Goal: Information Seeking & Learning: Compare options

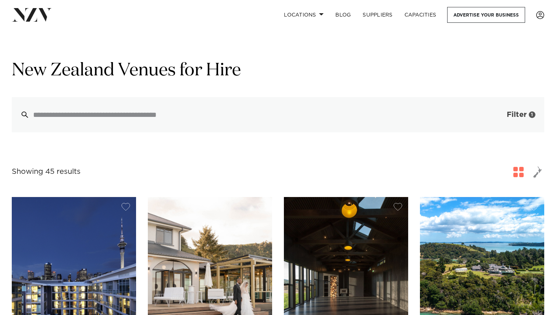
click at [500, 116] on button "Filter 1" at bounding box center [513, 114] width 61 height 35
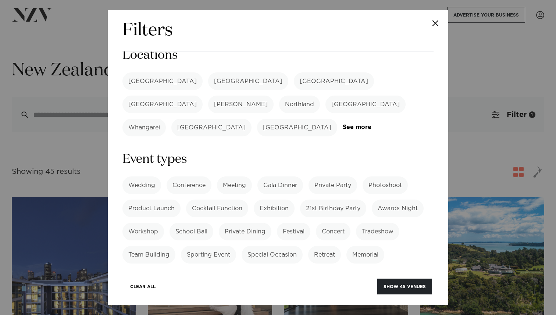
scroll to position [22, 0]
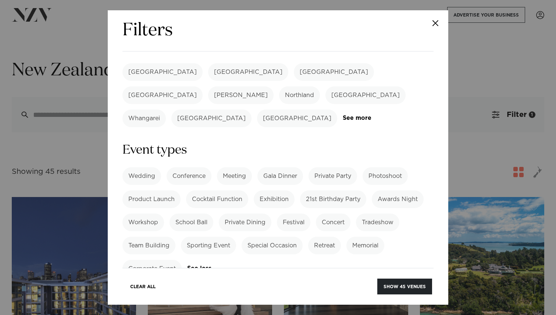
click at [160, 237] on label "Team Building" at bounding box center [148, 246] width 53 height 18
click at [201, 237] on label "Sporting Event" at bounding box center [208, 246] width 55 height 18
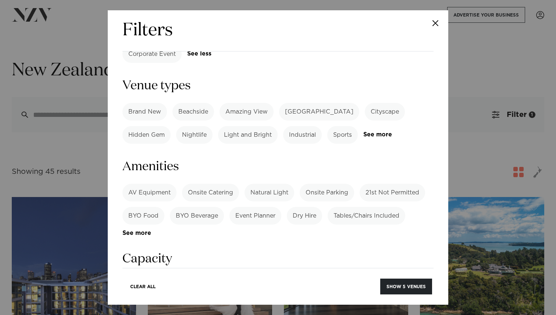
scroll to position [239, 0]
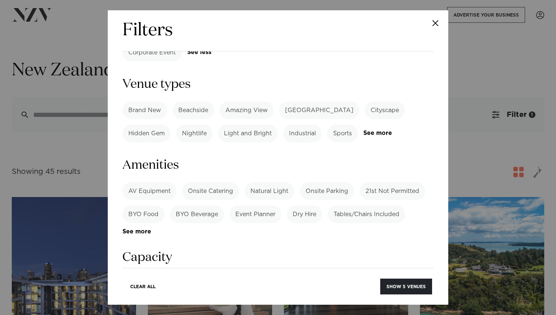
click at [352, 205] on label "Tables/Chairs Included" at bounding box center [366, 214] width 78 height 18
click at [147, 205] on label "BYO Food" at bounding box center [143, 214] width 42 height 18
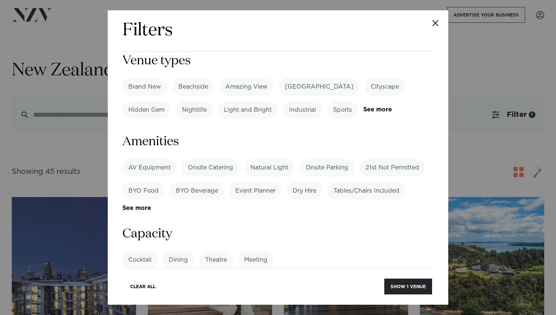
click at [191, 182] on label "BYO Beverage" at bounding box center [197, 191] width 54 height 18
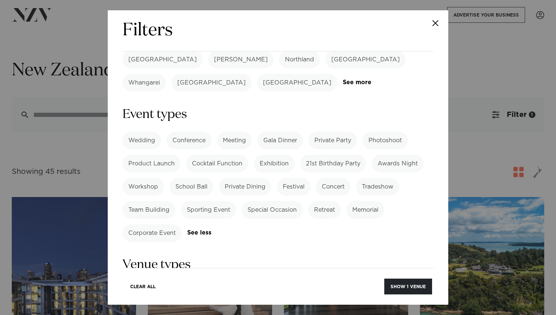
scroll to position [0, 0]
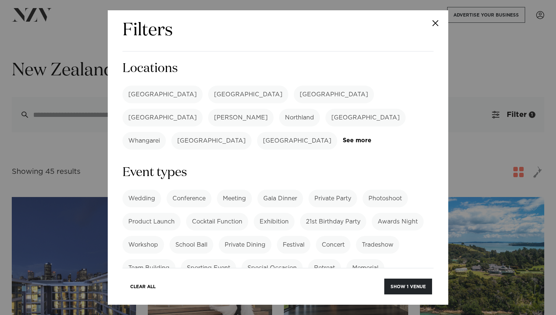
click at [135, 95] on label "[GEOGRAPHIC_DATA]" at bounding box center [162, 95] width 80 height 18
click at [320, 109] on label "Northland" at bounding box center [299, 118] width 41 height 18
click at [344, 137] on link "See more" at bounding box center [371, 140] width 57 height 6
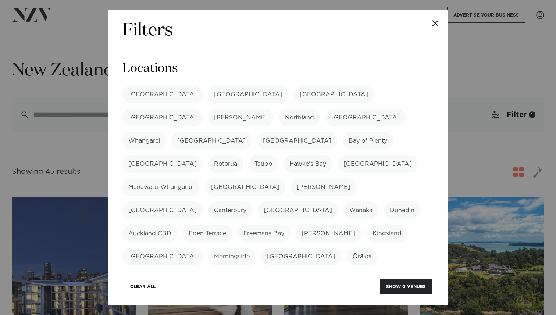
click at [251, 132] on label "[GEOGRAPHIC_DATA]" at bounding box center [211, 141] width 80 height 18
click at [400, 283] on button "Show 0 venues" at bounding box center [406, 287] width 52 height 16
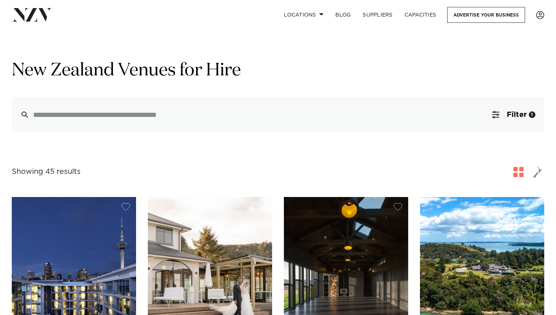
click at [520, 169] on span "button" at bounding box center [518, 172] width 10 height 10
click at [535, 173] on span "button" at bounding box center [537, 172] width 9 height 12
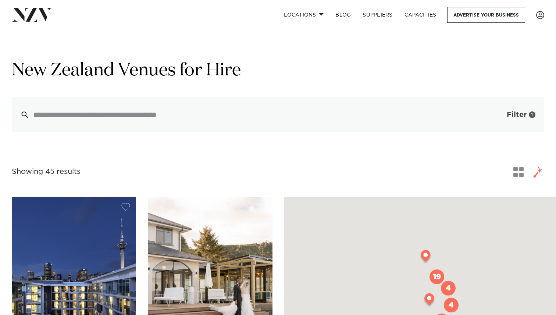
click at [510, 110] on button "Filter 1" at bounding box center [513, 114] width 61 height 35
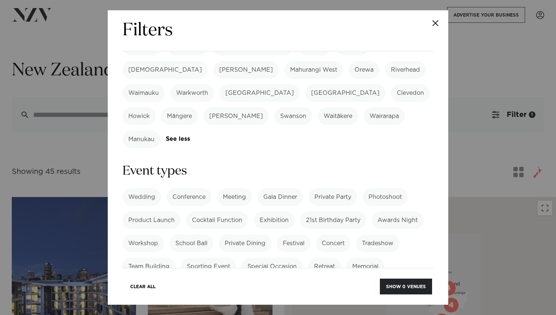
scroll to position [261, 0]
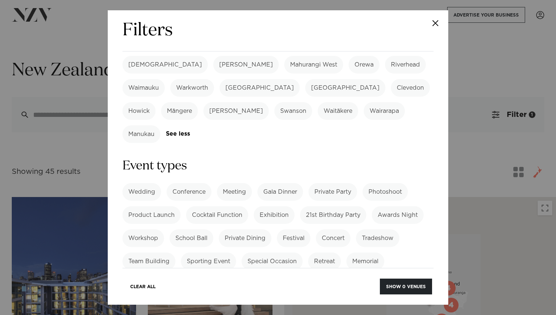
click at [157, 252] on label "Team Building" at bounding box center [148, 261] width 53 height 18
click at [200, 252] on label "Sporting Event" at bounding box center [208, 261] width 55 height 18
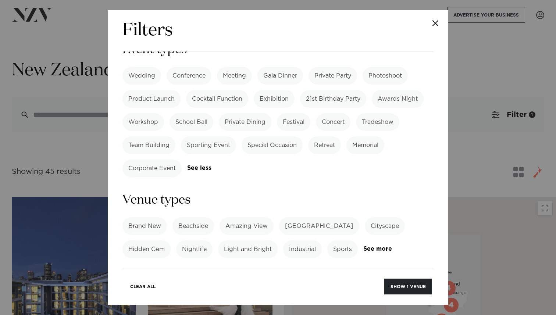
scroll to position [395, 0]
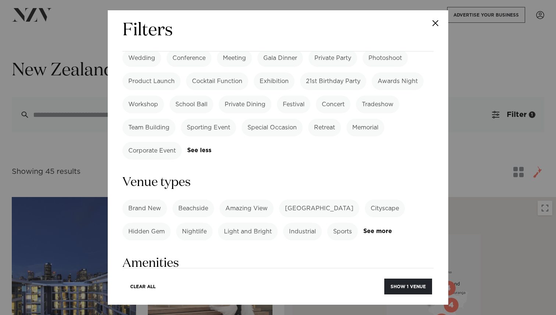
click at [156, 304] on label "BYO Food" at bounding box center [143, 313] width 42 height 18
click at [196, 304] on label "BYO Beverage" at bounding box center [197, 313] width 54 height 18
click at [380, 304] on label "Tables/Chairs Included" at bounding box center [366, 313] width 78 height 18
click at [404, 285] on button "Show 19 venues" at bounding box center [405, 287] width 54 height 16
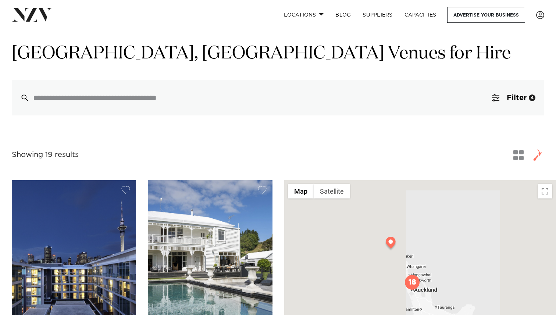
scroll to position [17, 0]
click at [523, 152] on button "button" at bounding box center [518, 154] width 13 height 13
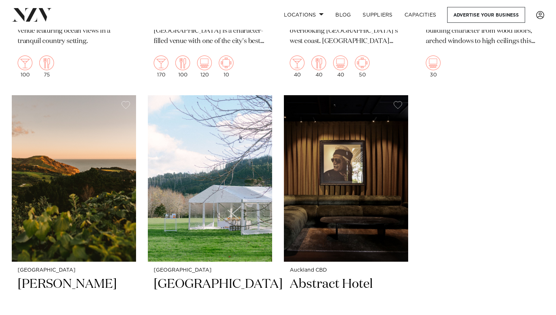
scroll to position [1298, 0]
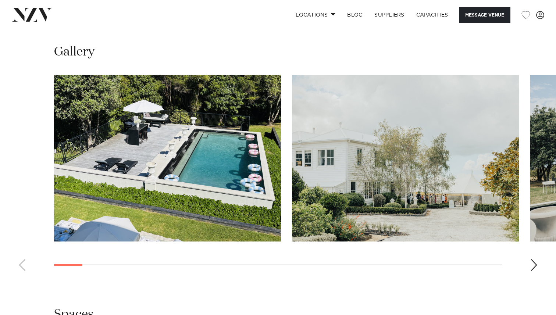
scroll to position [638, 0]
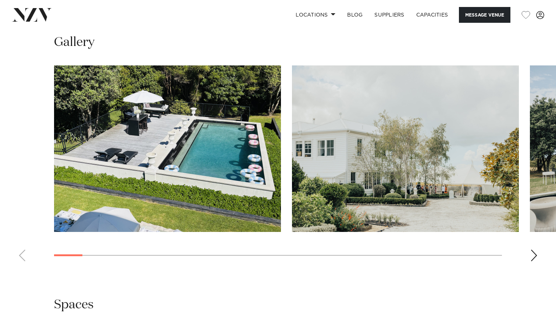
click at [531, 254] on div "Next slide" at bounding box center [533, 256] width 7 height 12
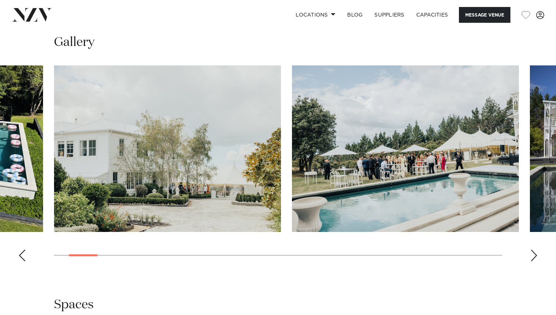
click at [531, 254] on div "Next slide" at bounding box center [533, 256] width 7 height 12
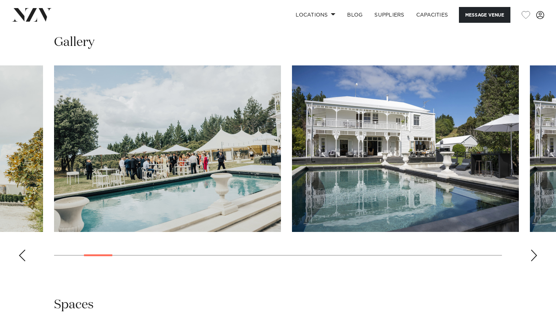
click at [531, 254] on div "Next slide" at bounding box center [533, 256] width 7 height 12
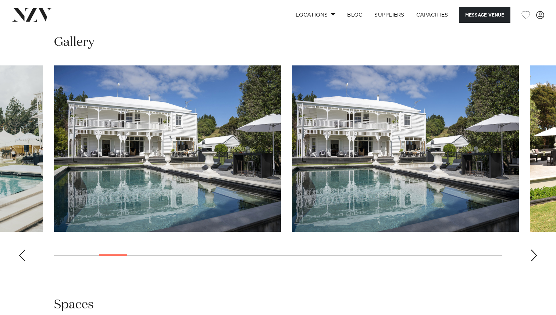
click at [531, 254] on div "Next slide" at bounding box center [533, 256] width 7 height 12
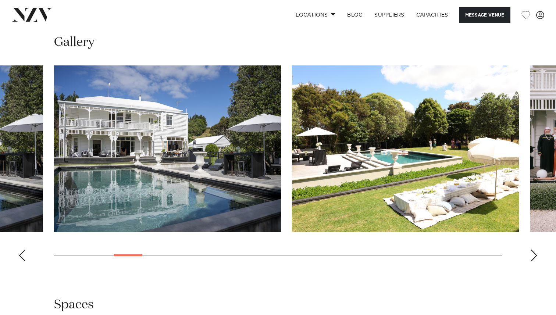
click at [531, 254] on div "Next slide" at bounding box center [533, 256] width 7 height 12
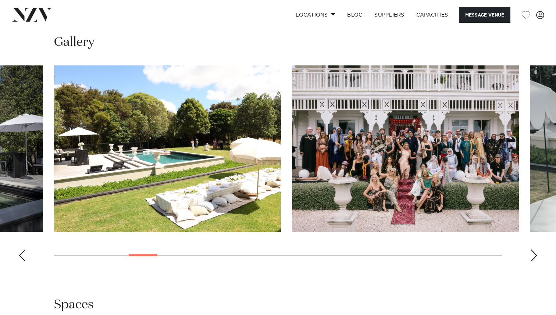
click at [531, 254] on div "Next slide" at bounding box center [533, 256] width 7 height 12
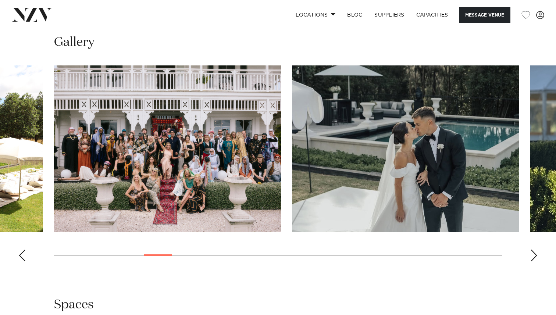
click at [531, 254] on div "Next slide" at bounding box center [533, 256] width 7 height 12
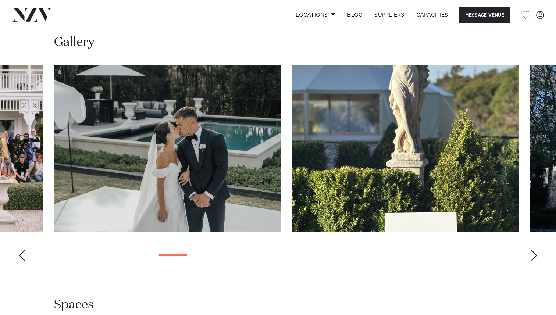
click at [531, 254] on div "Next slide" at bounding box center [533, 256] width 7 height 12
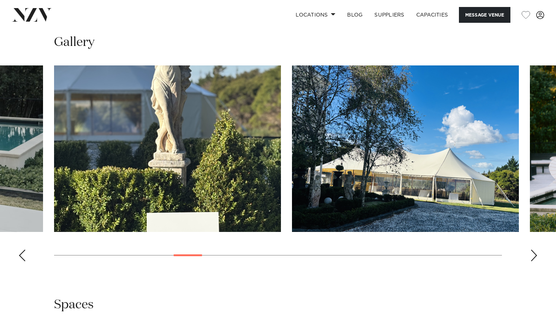
click at [531, 254] on div "Next slide" at bounding box center [533, 256] width 7 height 12
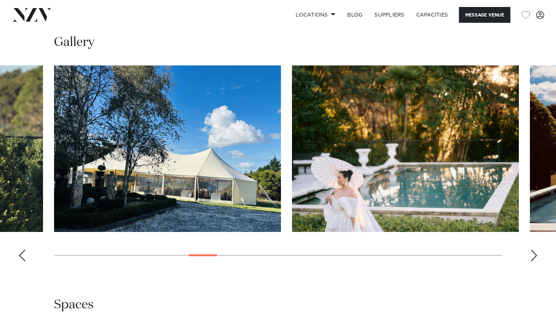
click at [531, 254] on div "Next slide" at bounding box center [533, 256] width 7 height 12
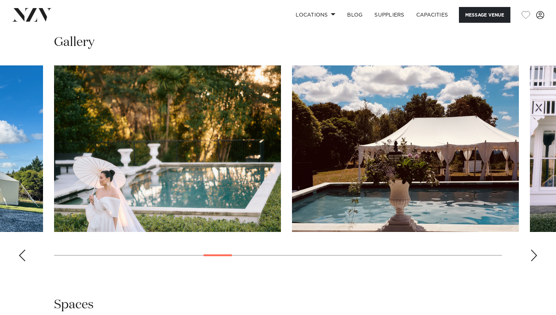
click at [531, 254] on div "Next slide" at bounding box center [533, 256] width 7 height 12
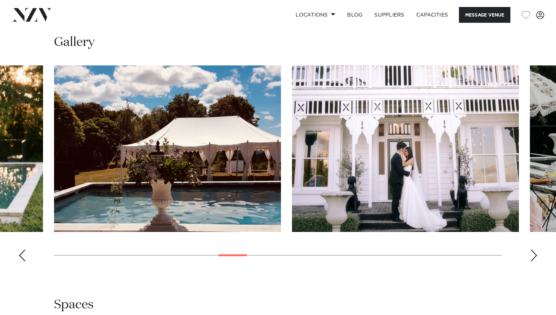
click at [536, 255] on div "Next slide" at bounding box center [533, 256] width 7 height 12
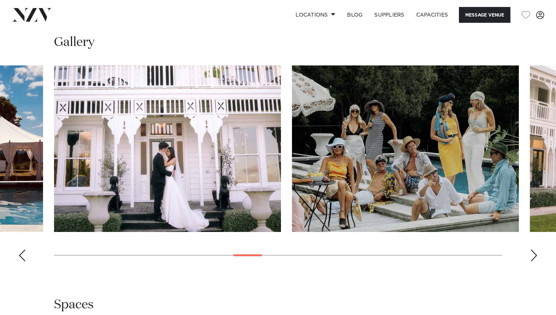
click at [536, 255] on div "Next slide" at bounding box center [533, 256] width 7 height 12
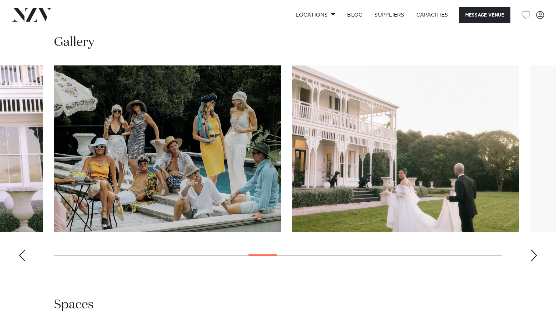
click at [536, 255] on div "Next slide" at bounding box center [533, 256] width 7 height 12
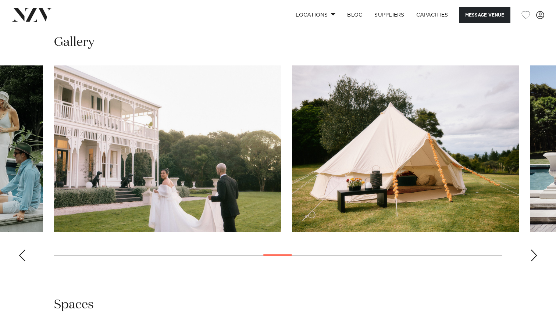
click at [536, 255] on div "Next slide" at bounding box center [533, 256] width 7 height 12
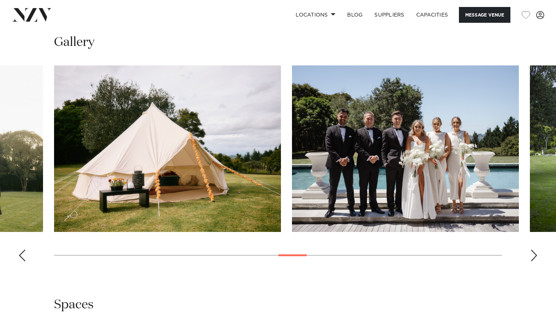
click at [537, 255] on div "Next slide" at bounding box center [533, 256] width 7 height 12
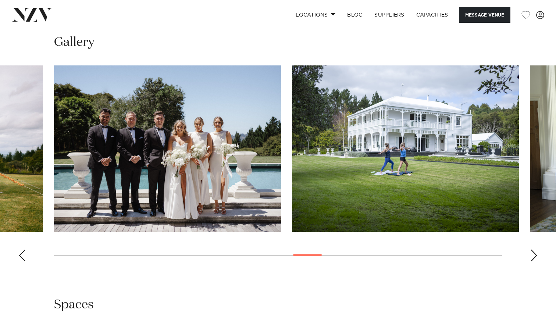
click at [537, 255] on div "Next slide" at bounding box center [533, 256] width 7 height 12
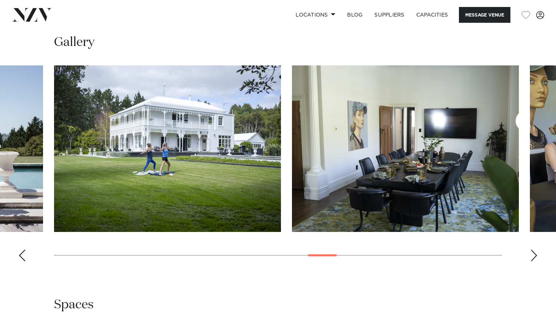
click at [537, 255] on div "Next slide" at bounding box center [533, 256] width 7 height 12
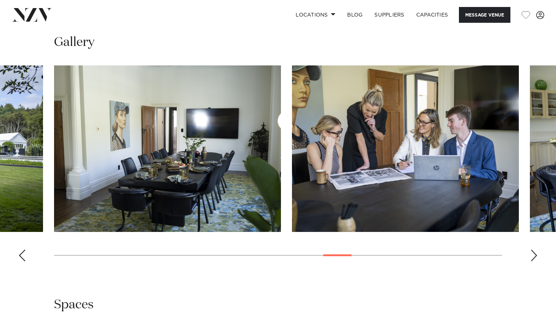
click at [537, 255] on div "Next slide" at bounding box center [533, 256] width 7 height 12
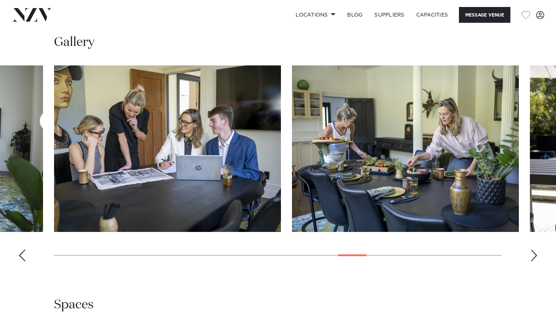
click at [537, 255] on div "Next slide" at bounding box center [533, 256] width 7 height 12
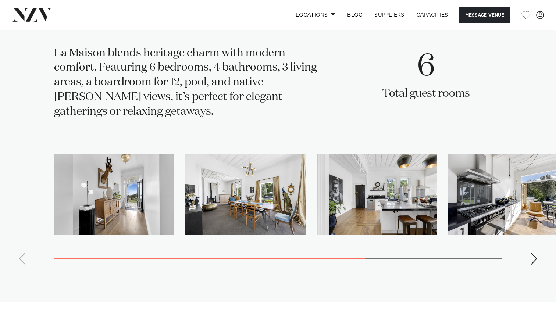
scroll to position [1391, 0]
click at [532, 252] on div "Next slide" at bounding box center [533, 258] width 7 height 12
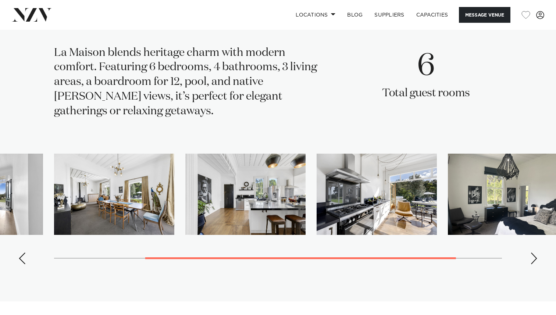
click at [532, 252] on div "Next slide" at bounding box center [533, 258] width 7 height 12
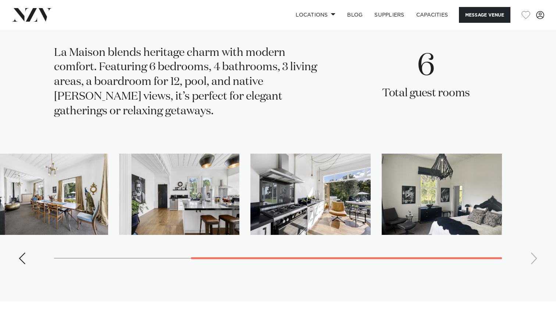
click at [532, 250] on swiper-container at bounding box center [278, 212] width 556 height 116
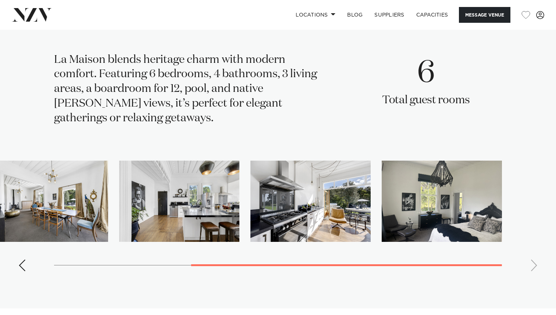
scroll to position [1384, 0]
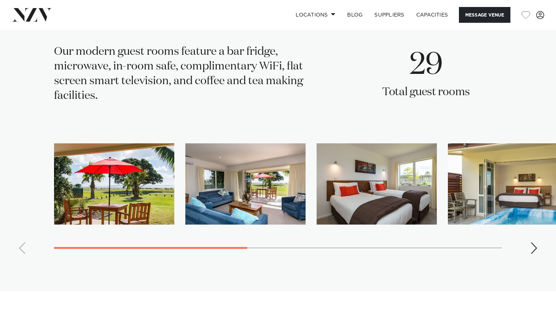
scroll to position [1090, 0]
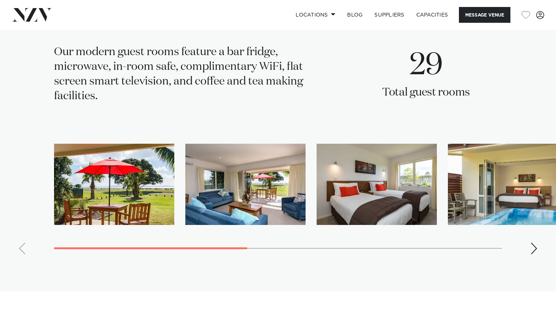
click at [536, 244] on div "Next slide" at bounding box center [533, 249] width 7 height 12
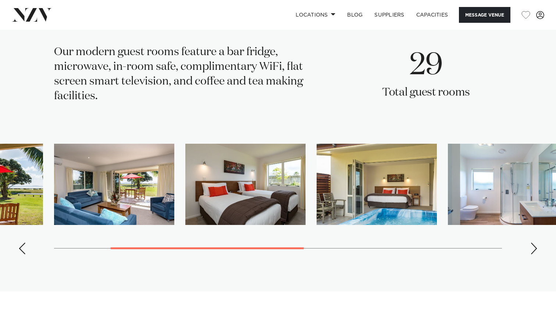
click at [536, 244] on div "Next slide" at bounding box center [533, 249] width 7 height 12
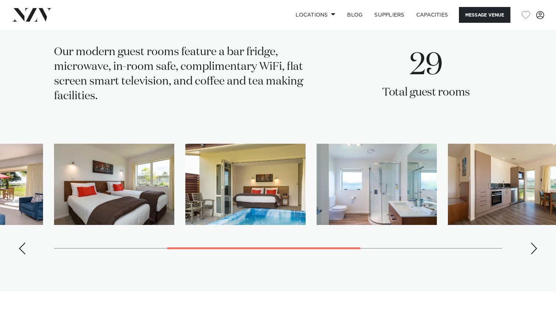
click at [536, 244] on div "Next slide" at bounding box center [533, 249] width 7 height 12
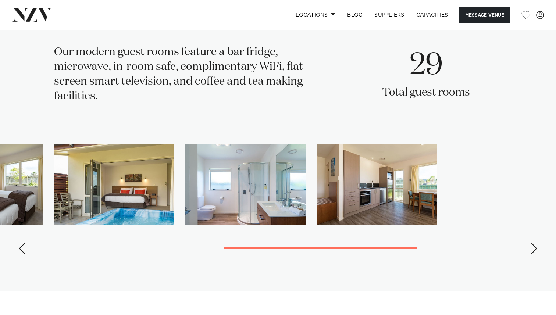
click at [536, 244] on div "Next slide" at bounding box center [533, 249] width 7 height 12
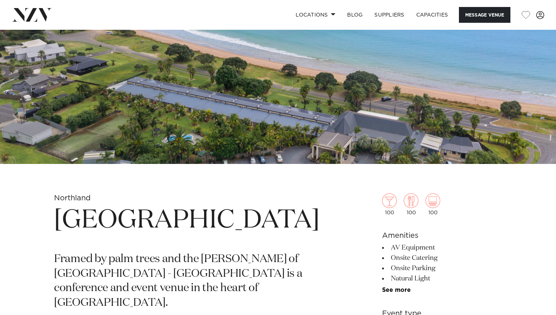
scroll to position [122, 0]
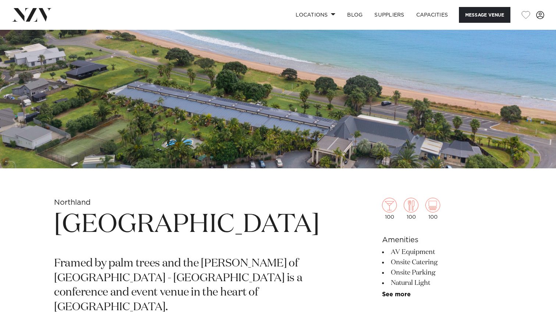
click at [222, 127] on img at bounding box center [278, 38] width 556 height 261
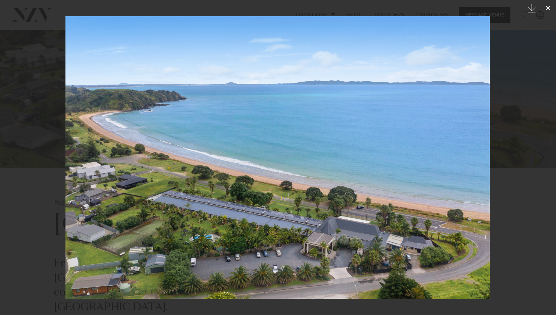
click at [542, 7] on button at bounding box center [547, 8] width 16 height 16
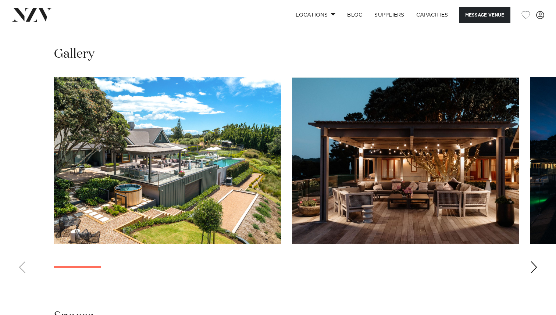
scroll to position [648, 0]
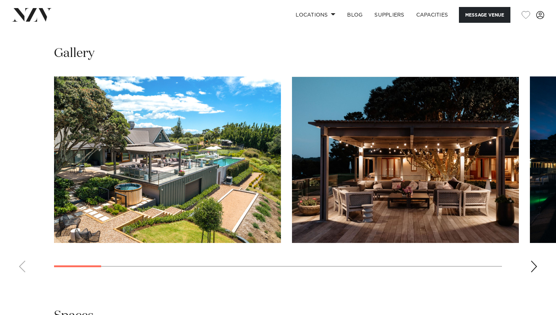
click at [532, 270] on div "Next slide" at bounding box center [533, 267] width 7 height 12
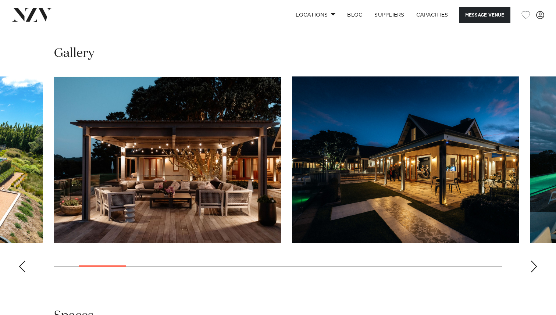
click at [532, 270] on div "Next slide" at bounding box center [533, 267] width 7 height 12
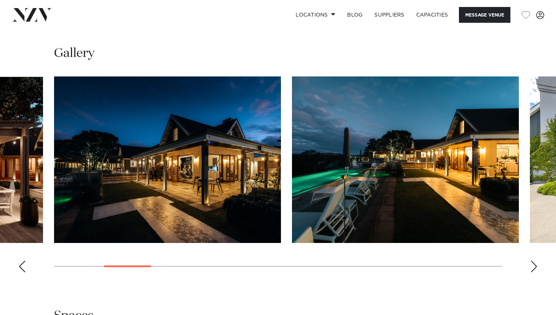
click at [533, 268] on div "Next slide" at bounding box center [533, 267] width 7 height 12
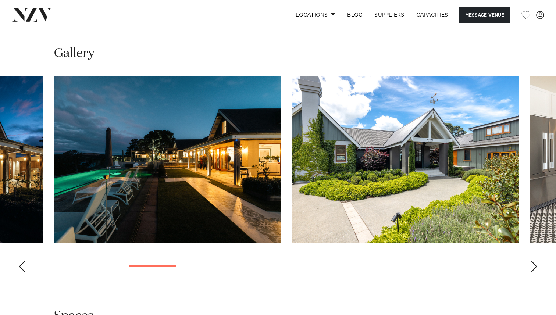
click at [534, 268] on div "Next slide" at bounding box center [533, 267] width 7 height 12
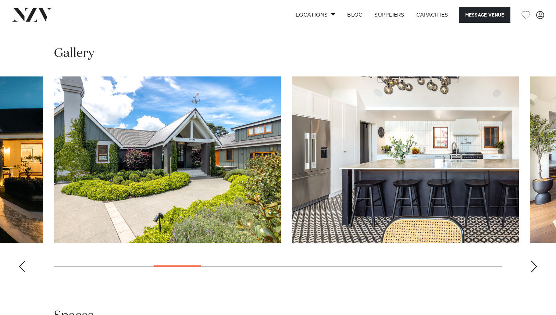
click at [534, 268] on div "Next slide" at bounding box center [533, 267] width 7 height 12
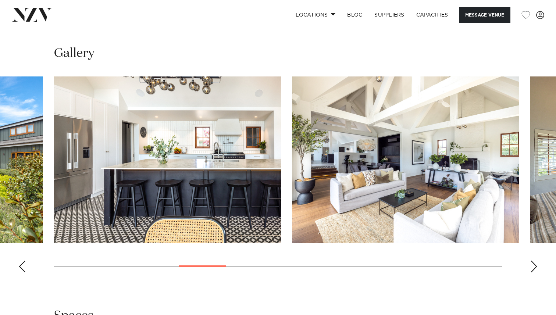
click at [534, 268] on div "Next slide" at bounding box center [533, 267] width 7 height 12
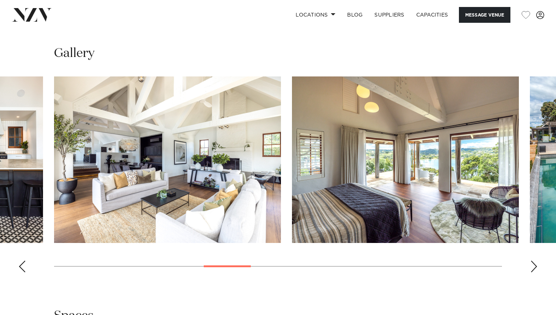
click at [534, 268] on div "Next slide" at bounding box center [533, 267] width 7 height 12
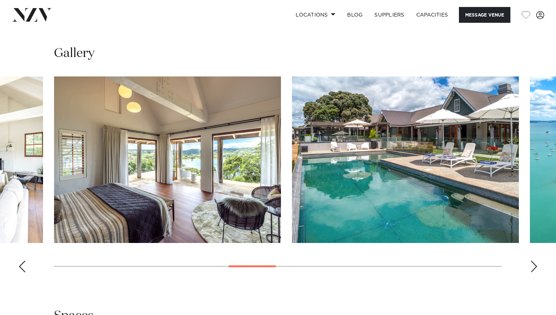
click at [534, 268] on div "Next slide" at bounding box center [533, 267] width 7 height 12
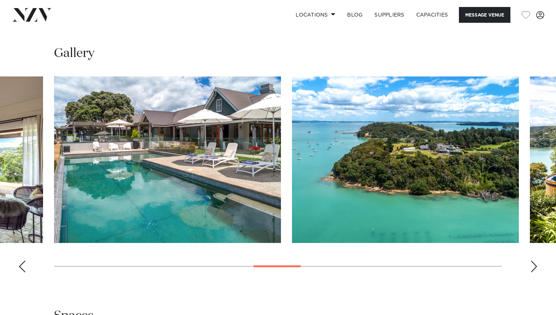
click at [534, 268] on div "Next slide" at bounding box center [533, 267] width 7 height 12
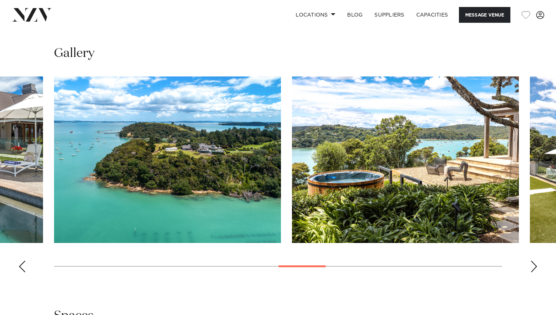
click at [534, 268] on div "Next slide" at bounding box center [533, 267] width 7 height 12
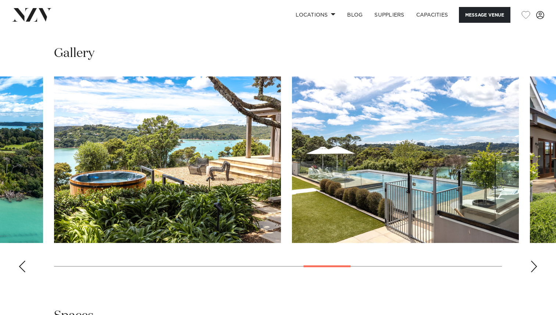
click at [534, 268] on div "Next slide" at bounding box center [533, 267] width 7 height 12
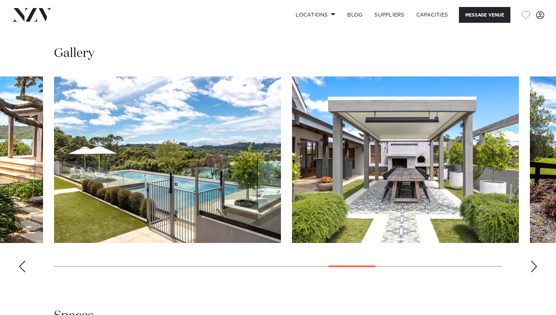
click at [534, 268] on div "Next slide" at bounding box center [533, 267] width 7 height 12
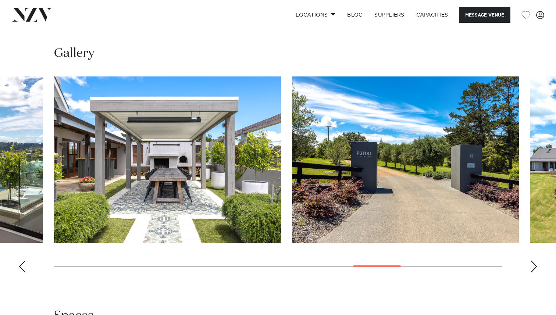
click at [534, 268] on div "Next slide" at bounding box center [533, 267] width 7 height 12
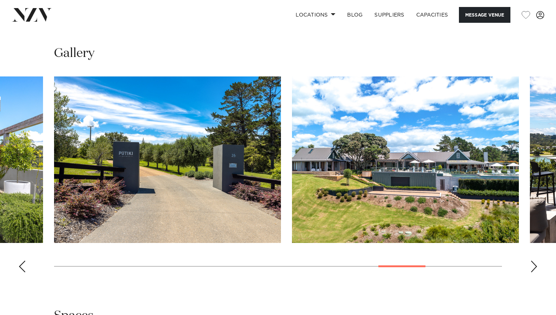
click at [534, 268] on div "Next slide" at bounding box center [533, 267] width 7 height 12
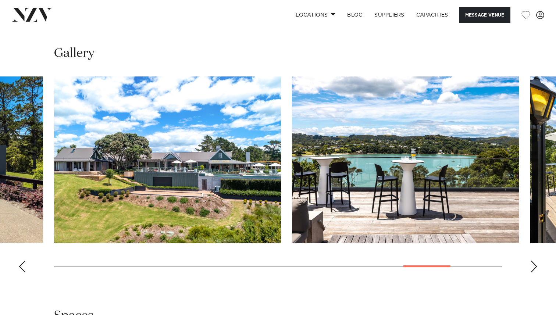
click at [534, 268] on div "Next slide" at bounding box center [533, 267] width 7 height 12
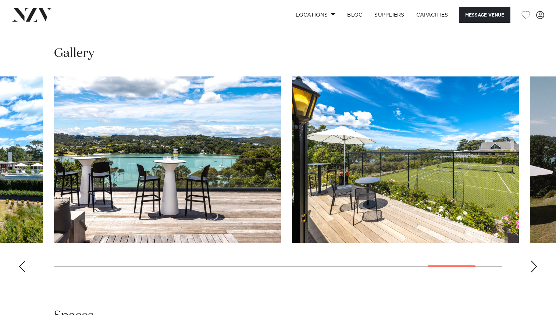
click at [534, 268] on div "Next slide" at bounding box center [533, 267] width 7 height 12
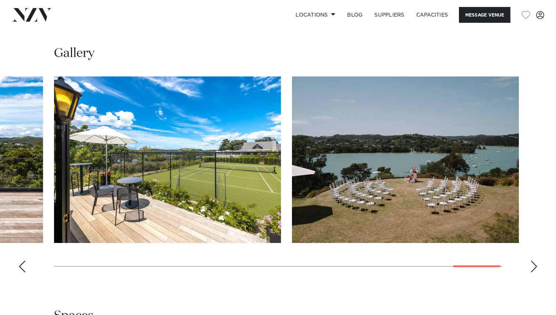
click at [534, 268] on div "Next slide" at bounding box center [533, 267] width 7 height 12
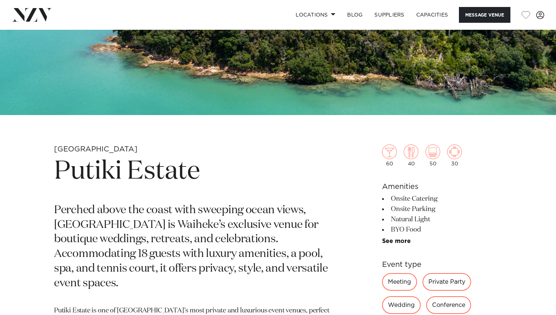
scroll to position [186, 0]
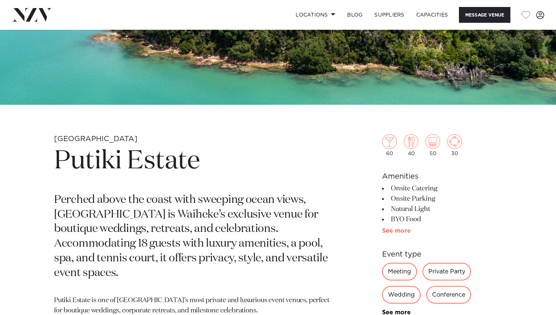
click at [396, 232] on link "See more" at bounding box center [410, 231] width 57 height 6
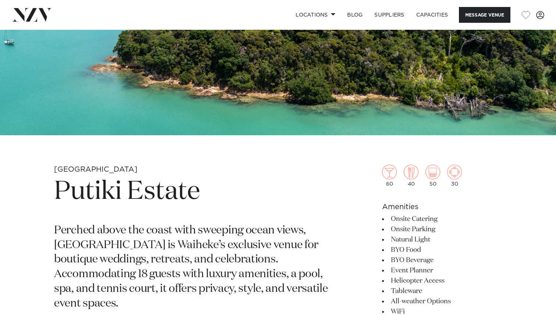
scroll to position [0, 0]
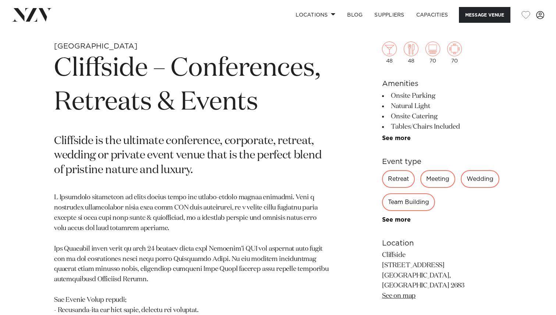
scroll to position [279, 0]
click at [390, 135] on link "See more" at bounding box center [410, 138] width 57 height 6
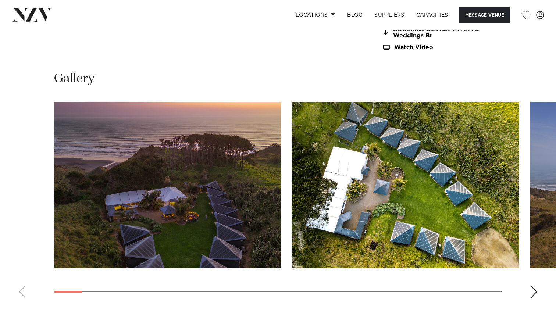
scroll to position [722, 0]
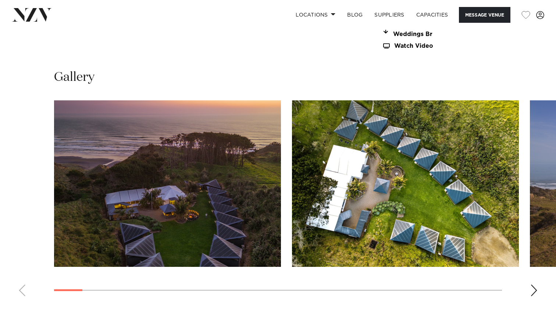
click at [531, 284] on div "Next slide" at bounding box center [533, 290] width 7 height 12
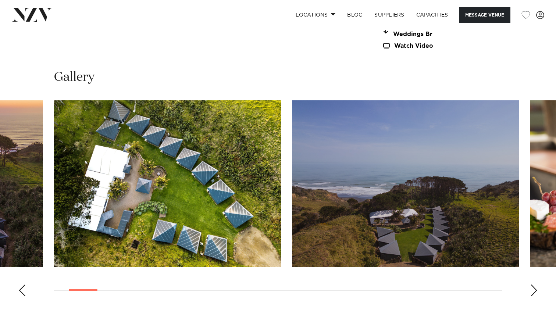
click at [531, 284] on div "Next slide" at bounding box center [533, 290] width 7 height 12
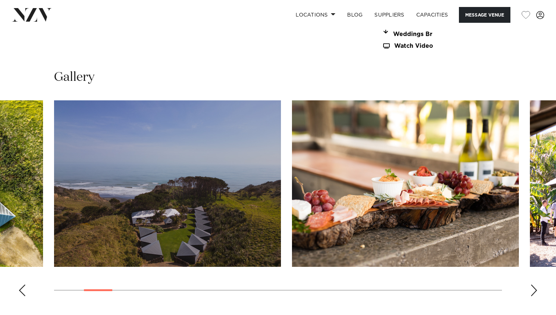
click at [531, 284] on div "Next slide" at bounding box center [533, 290] width 7 height 12
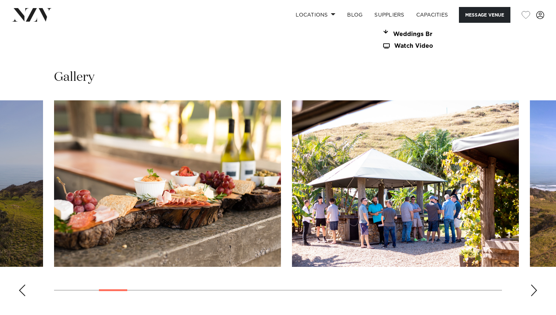
click at [531, 284] on div "Next slide" at bounding box center [533, 290] width 7 height 12
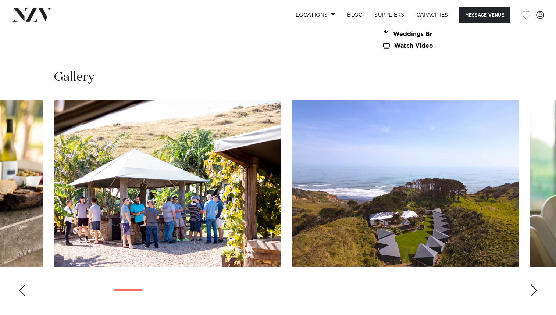
click at [531, 284] on div "Next slide" at bounding box center [533, 290] width 7 height 12
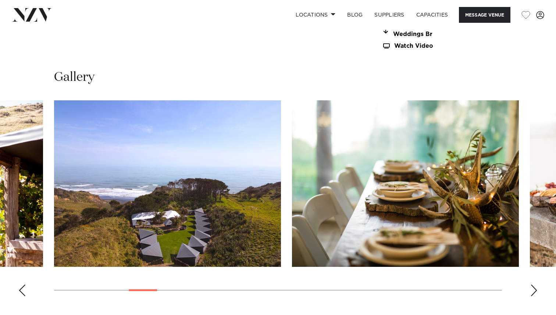
click at [531, 284] on div "Next slide" at bounding box center [533, 290] width 7 height 12
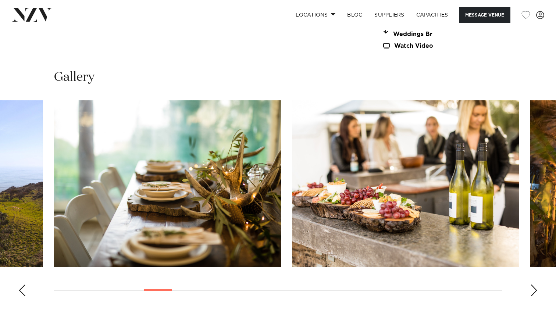
click at [531, 284] on div "Next slide" at bounding box center [533, 290] width 7 height 12
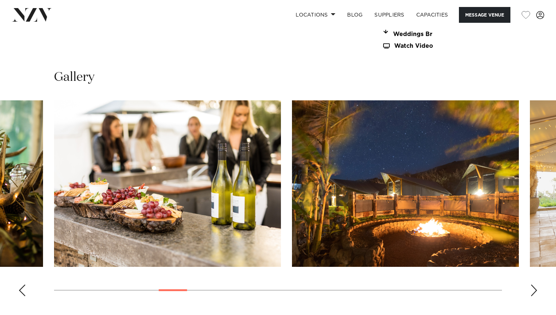
click at [531, 284] on div "Next slide" at bounding box center [533, 290] width 7 height 12
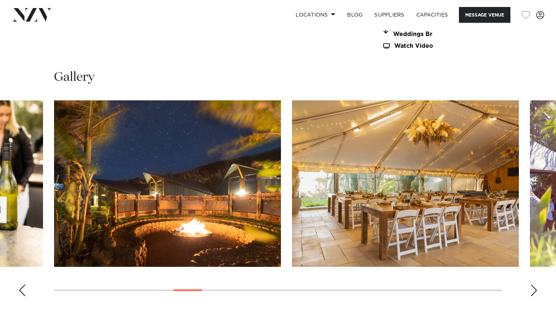
click at [531, 284] on div "Next slide" at bounding box center [533, 290] width 7 height 12
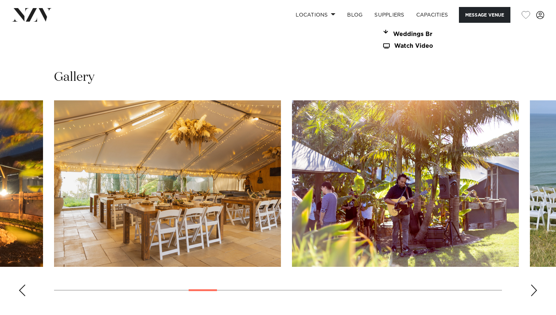
click at [531, 284] on div "Next slide" at bounding box center [533, 290] width 7 height 12
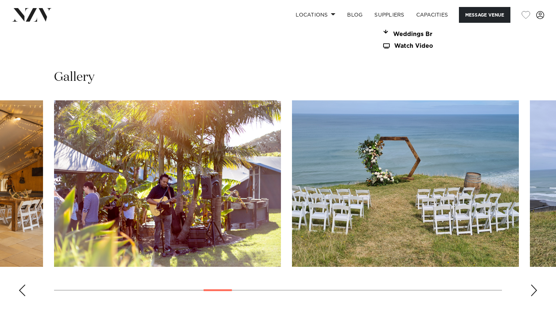
click at [531, 284] on div "Next slide" at bounding box center [533, 290] width 7 height 12
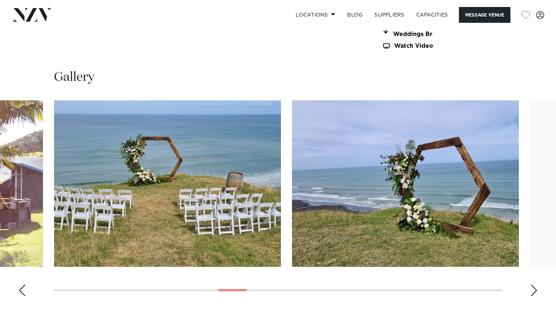
click at [531, 284] on div "Next slide" at bounding box center [533, 290] width 7 height 12
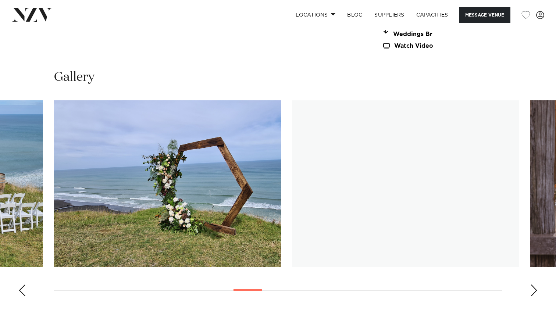
click at [531, 284] on div "Next slide" at bounding box center [533, 290] width 7 height 12
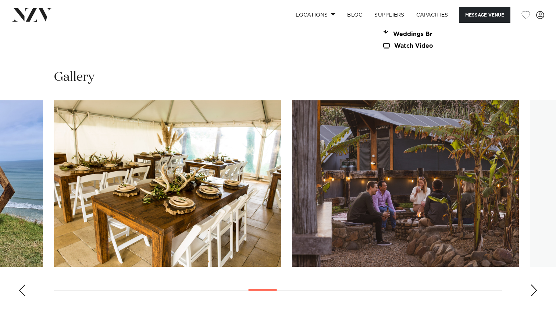
click at [531, 284] on div "Next slide" at bounding box center [533, 290] width 7 height 12
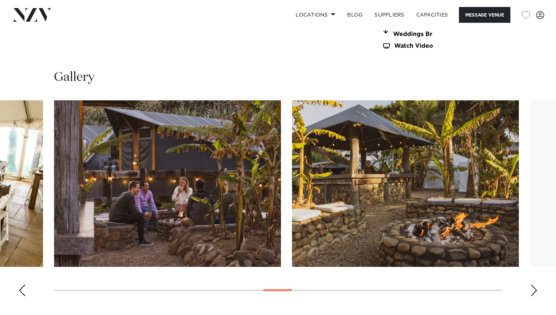
click at [531, 284] on div "Next slide" at bounding box center [533, 290] width 7 height 12
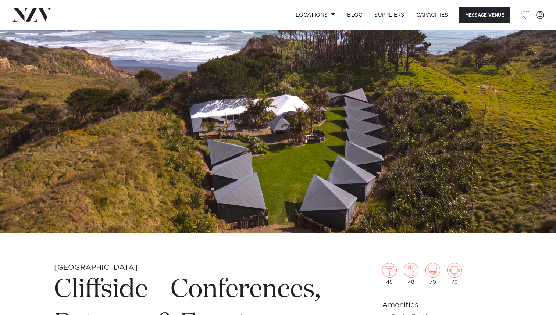
scroll to position [0, 0]
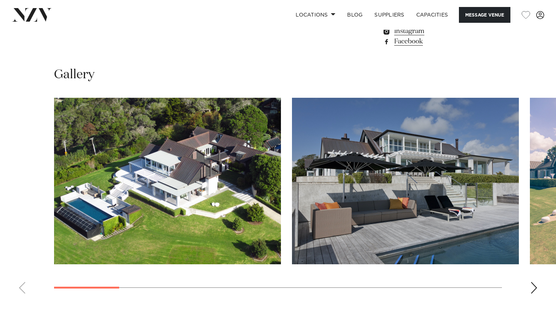
scroll to position [628, 0]
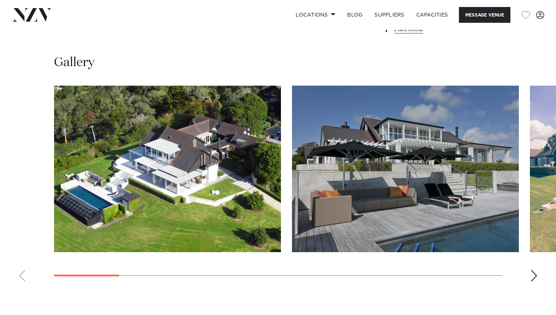
click at [530, 275] on swiper-container at bounding box center [278, 187] width 556 height 202
click at [535, 279] on div "Next slide" at bounding box center [533, 276] width 7 height 12
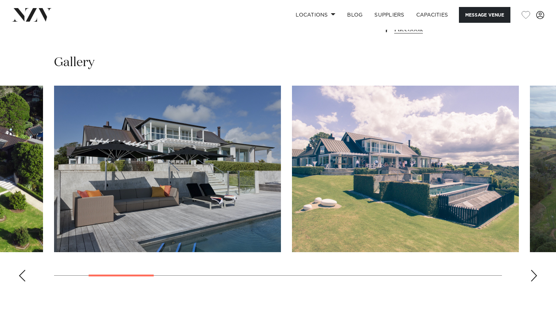
click at [535, 279] on div "Next slide" at bounding box center [533, 276] width 7 height 12
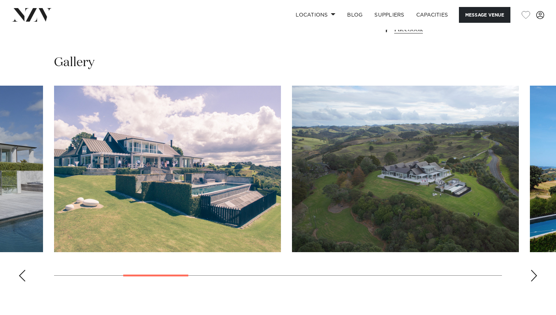
click at [536, 279] on div "Next slide" at bounding box center [533, 276] width 7 height 12
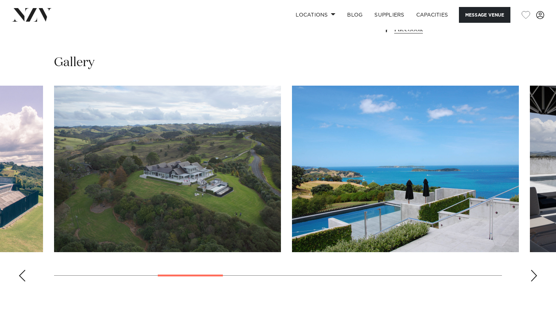
click at [536, 279] on div "Next slide" at bounding box center [533, 276] width 7 height 12
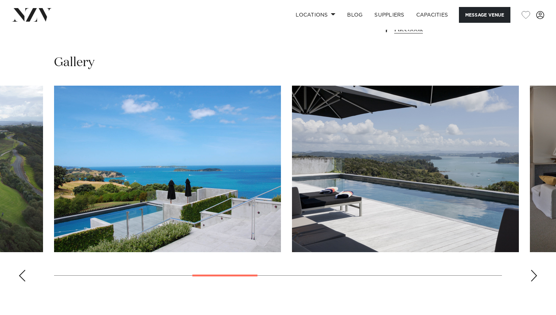
click at [536, 279] on div "Next slide" at bounding box center [533, 276] width 7 height 12
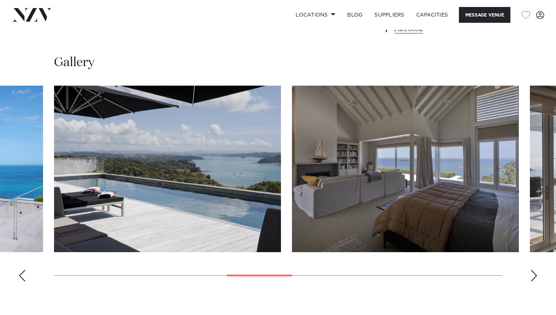
click at [536, 279] on div "Next slide" at bounding box center [533, 276] width 7 height 12
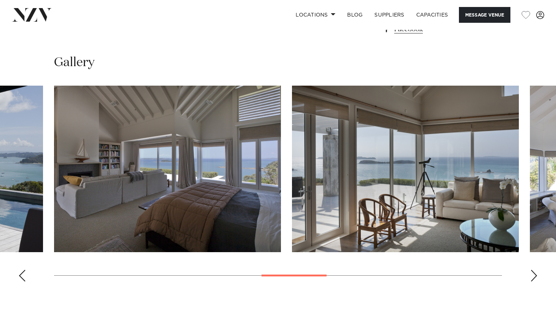
click at [536, 279] on div "Next slide" at bounding box center [533, 276] width 7 height 12
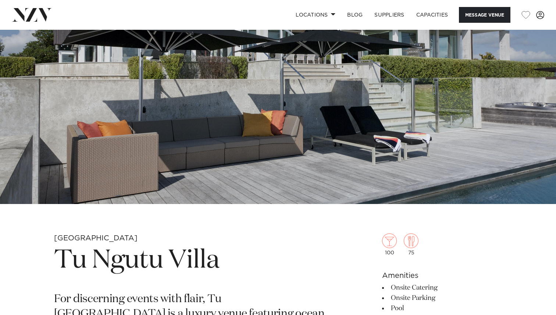
scroll to position [0, 0]
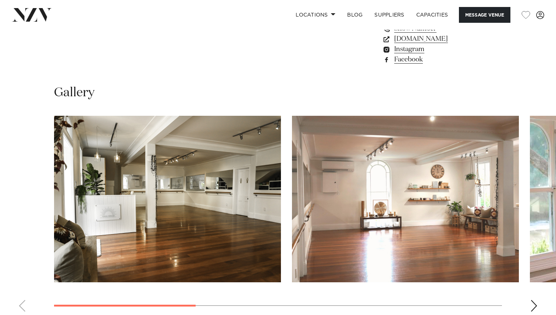
scroll to position [599, 0]
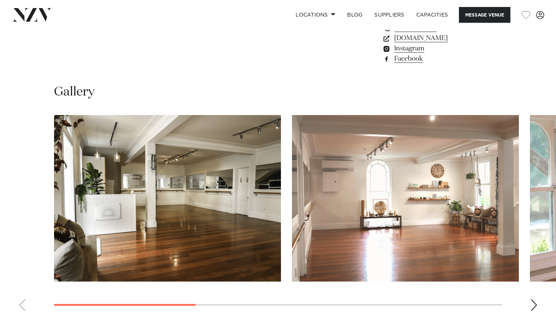
click at [532, 300] on div "Next slide" at bounding box center [533, 305] width 7 height 12
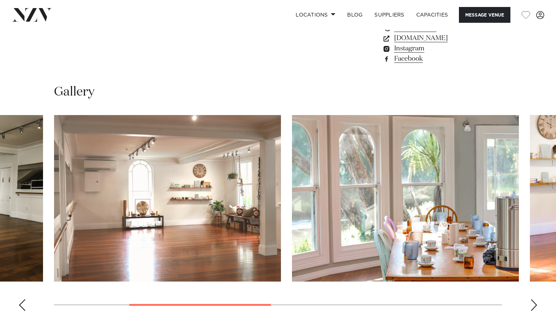
click at [532, 300] on div "Next slide" at bounding box center [533, 305] width 7 height 12
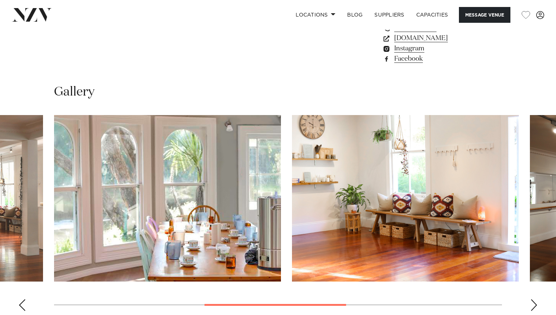
click at [532, 300] on div "Next slide" at bounding box center [533, 305] width 7 height 12
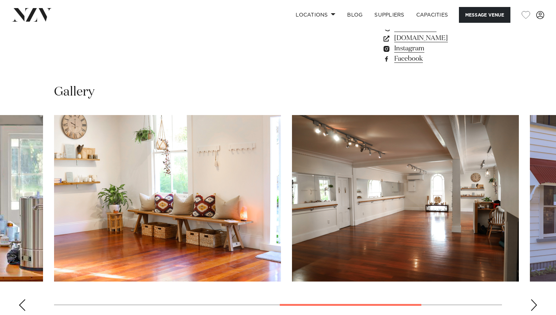
click at [532, 300] on div "Next slide" at bounding box center [533, 305] width 7 height 12
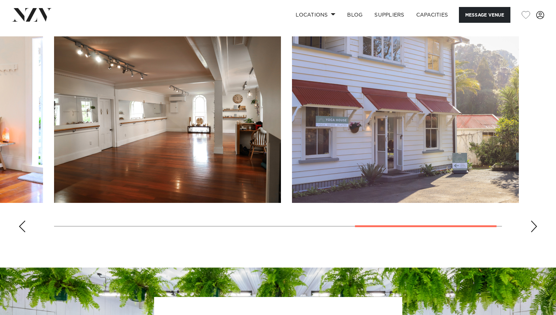
scroll to position [310, 0]
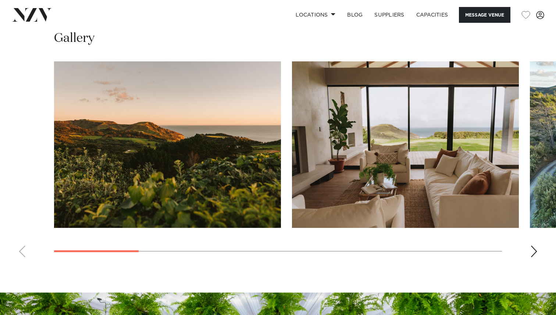
scroll to position [632, 0]
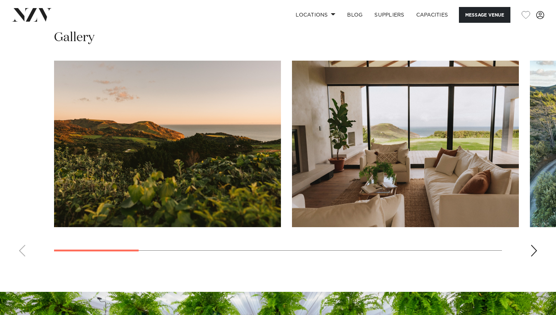
click at [532, 248] on div "Next slide" at bounding box center [533, 251] width 7 height 12
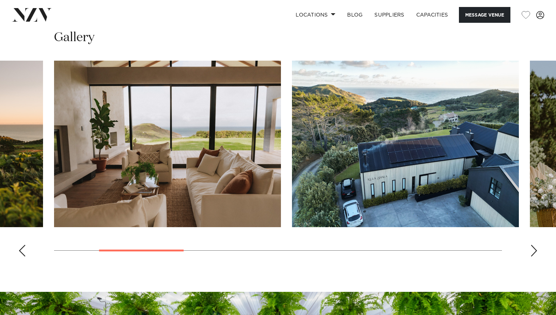
click at [532, 248] on div "Next slide" at bounding box center [533, 251] width 7 height 12
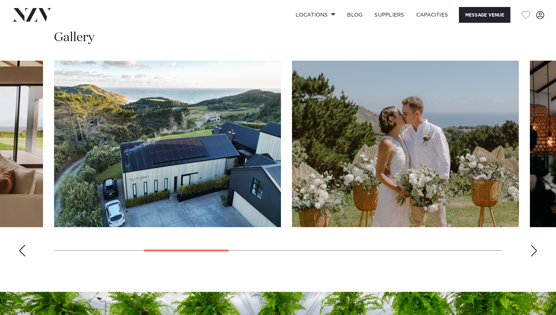
click at [533, 248] on div "Next slide" at bounding box center [533, 251] width 7 height 12
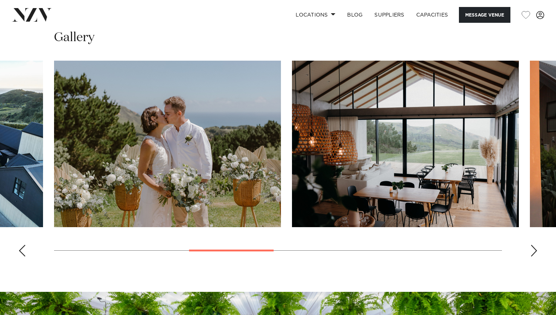
click at [533, 248] on div "Next slide" at bounding box center [533, 251] width 7 height 12
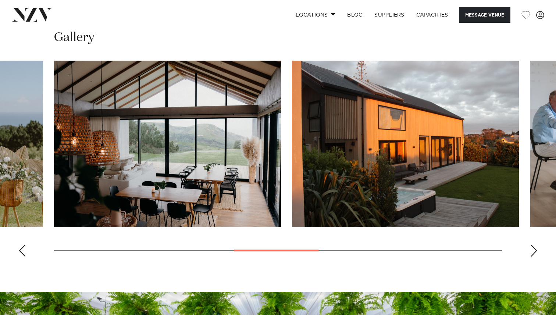
click at [532, 246] on div "Next slide" at bounding box center [533, 251] width 7 height 12
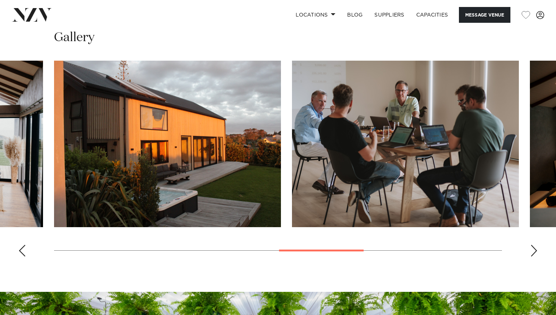
click at [533, 246] on div "Next slide" at bounding box center [533, 251] width 7 height 12
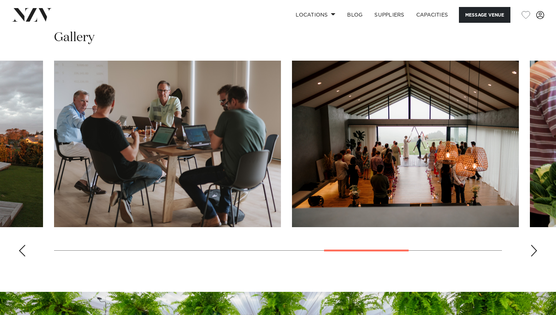
click at [533, 246] on div "Next slide" at bounding box center [533, 251] width 7 height 12
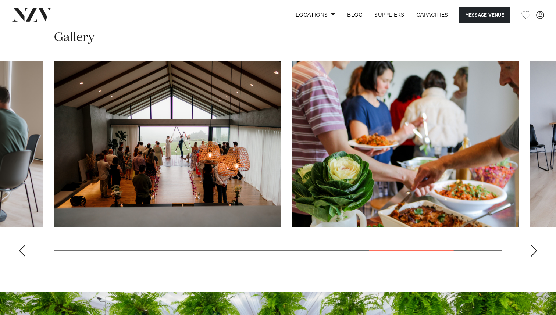
click at [533, 246] on div "Next slide" at bounding box center [533, 251] width 7 height 12
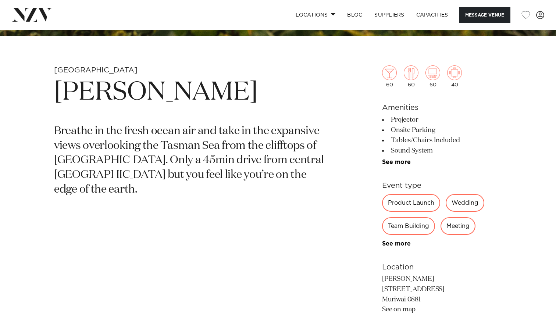
scroll to position [243, 0]
